Goal: Find specific page/section: Find specific page/section

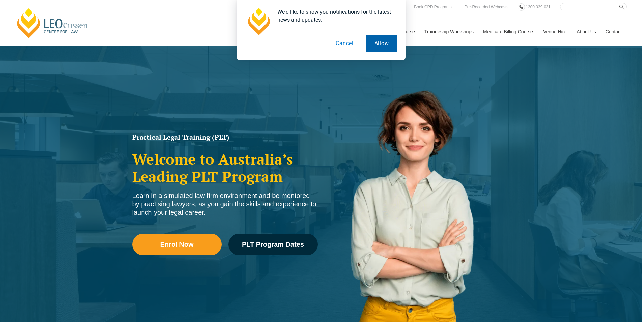
click at [376, 43] on button "Allow" at bounding box center [381, 43] width 31 height 17
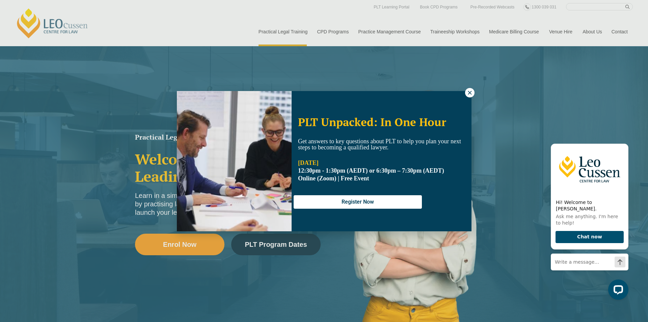
click at [467, 93] on icon at bounding box center [470, 93] width 6 height 6
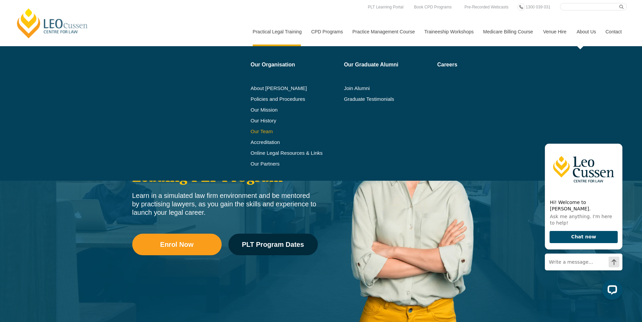
click at [253, 132] on link "Our Team" at bounding box center [295, 131] width 89 height 5
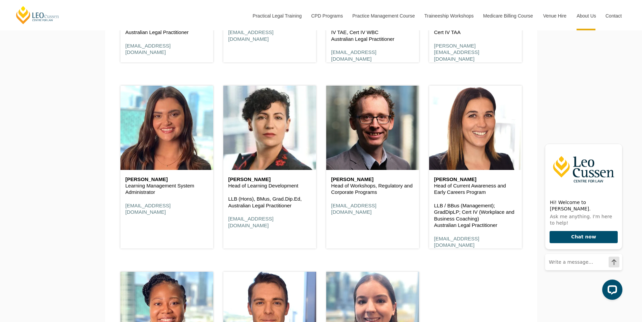
scroll to position [3372, 0]
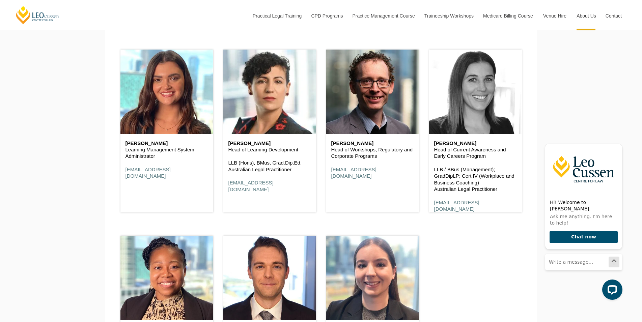
click at [485, 131] on header at bounding box center [475, 92] width 93 height 84
click at [460, 122] on header at bounding box center [475, 92] width 93 height 84
